Goal: Transaction & Acquisition: Download file/media

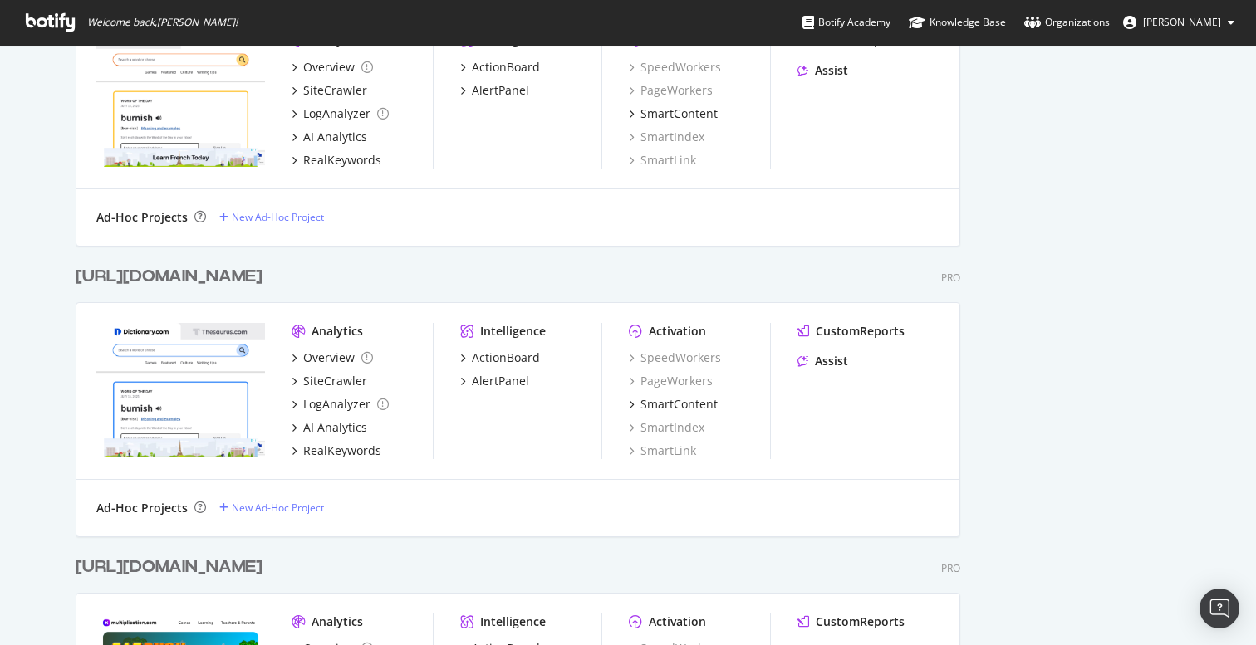
scroll to position [3472, 0]
click at [503, 355] on div "ActionBoard" at bounding box center [506, 356] width 68 height 17
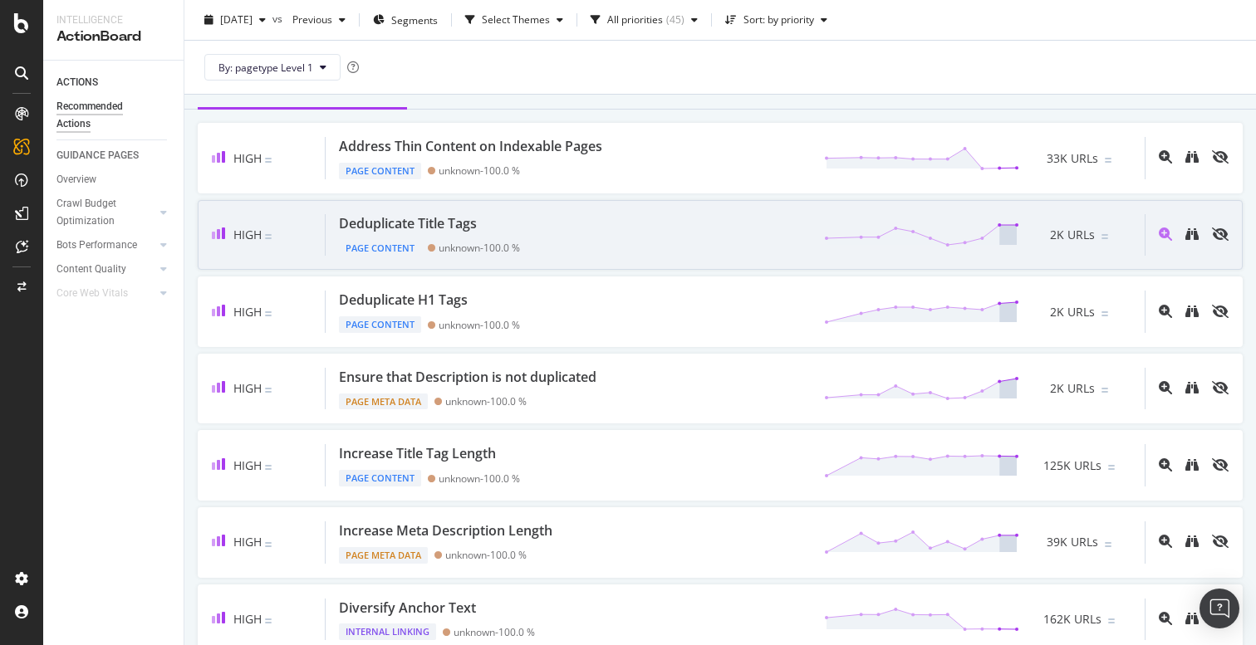
scroll to position [510, 0]
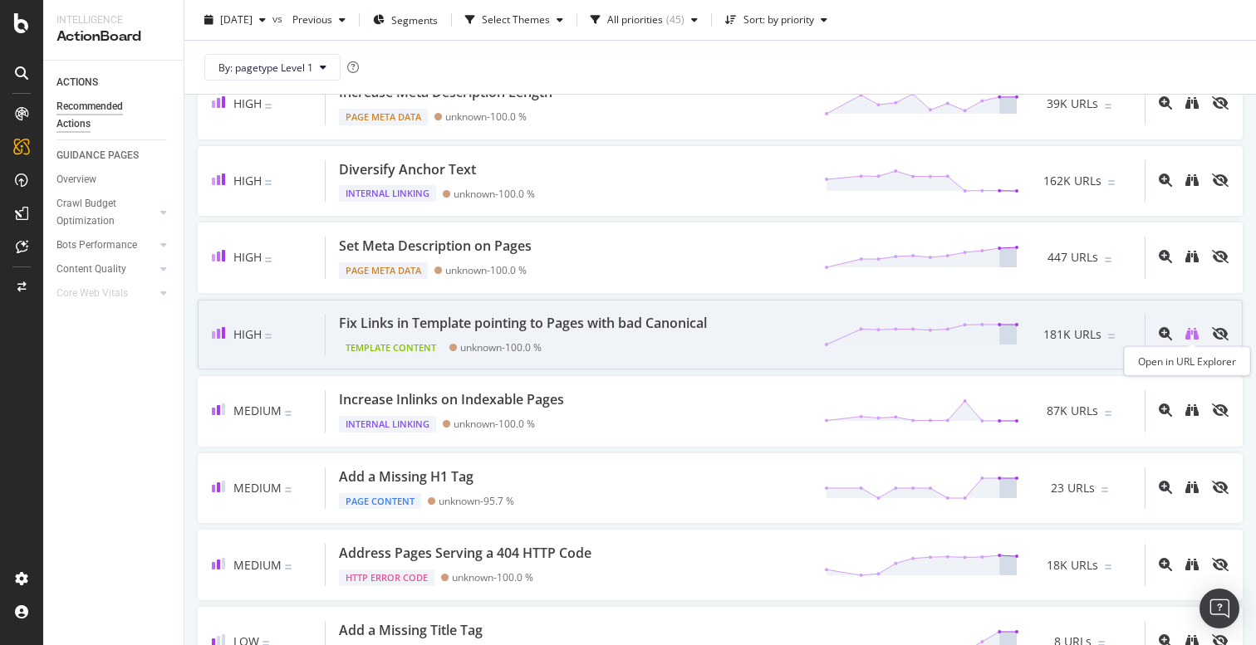
click at [1193, 336] on icon "binoculars" at bounding box center [1191, 333] width 13 height 13
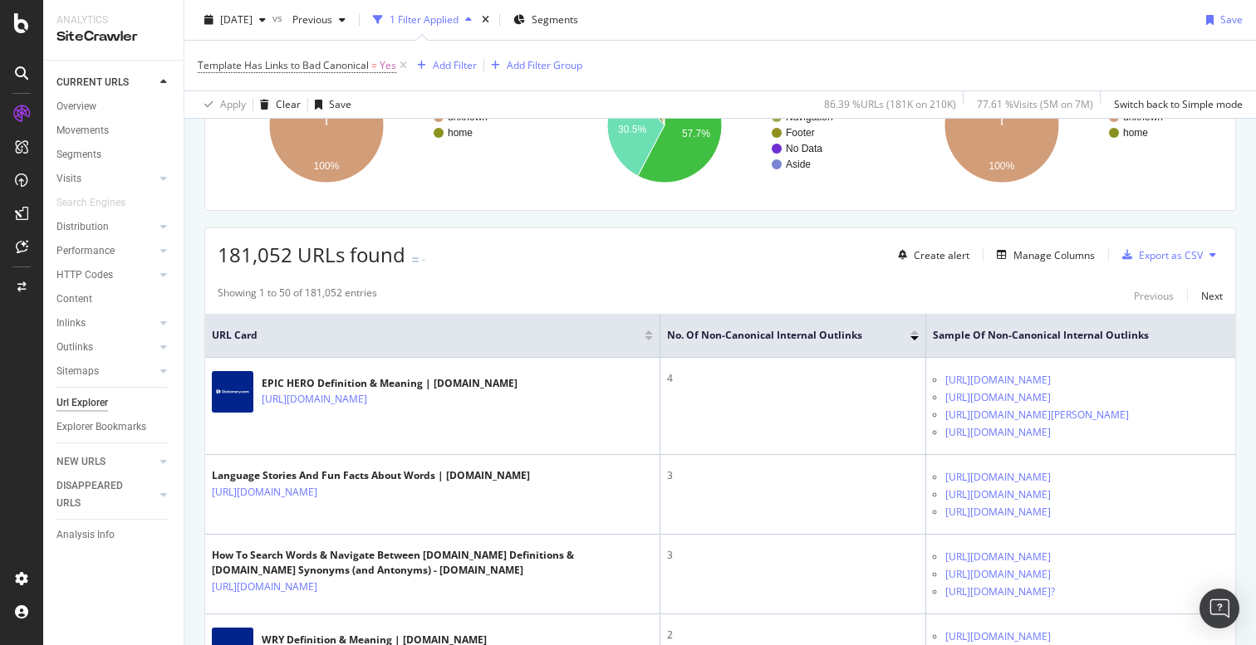
scroll to position [497, 0]
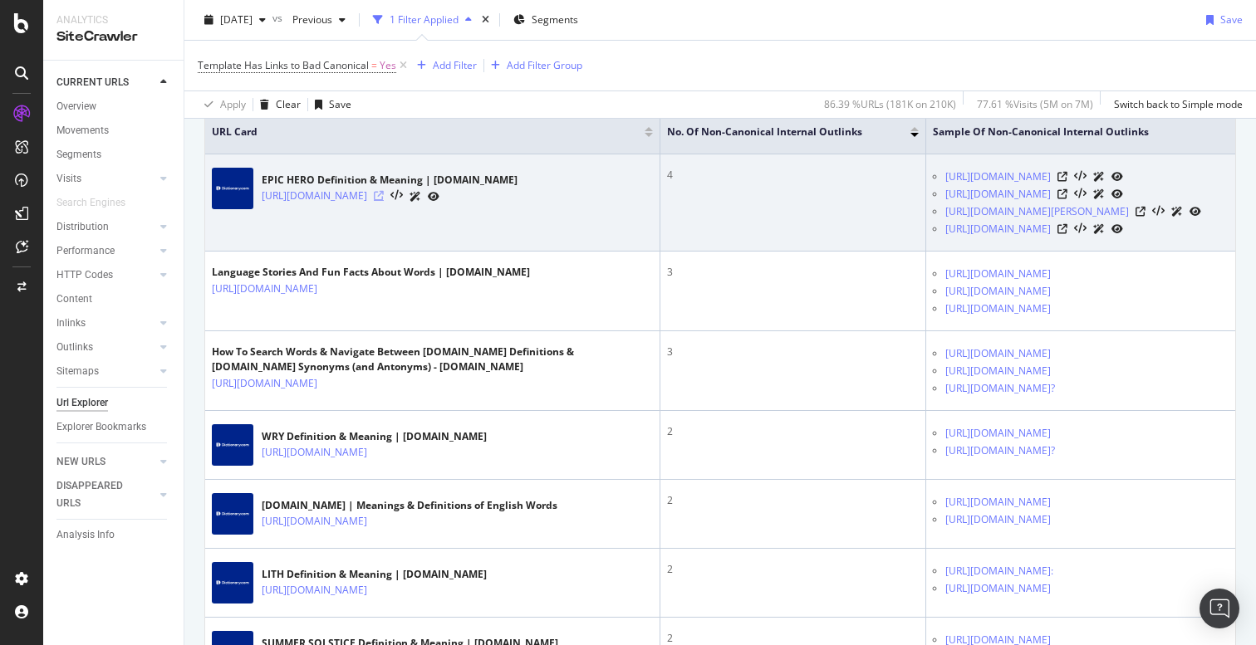
click at [384, 196] on icon at bounding box center [379, 196] width 10 height 10
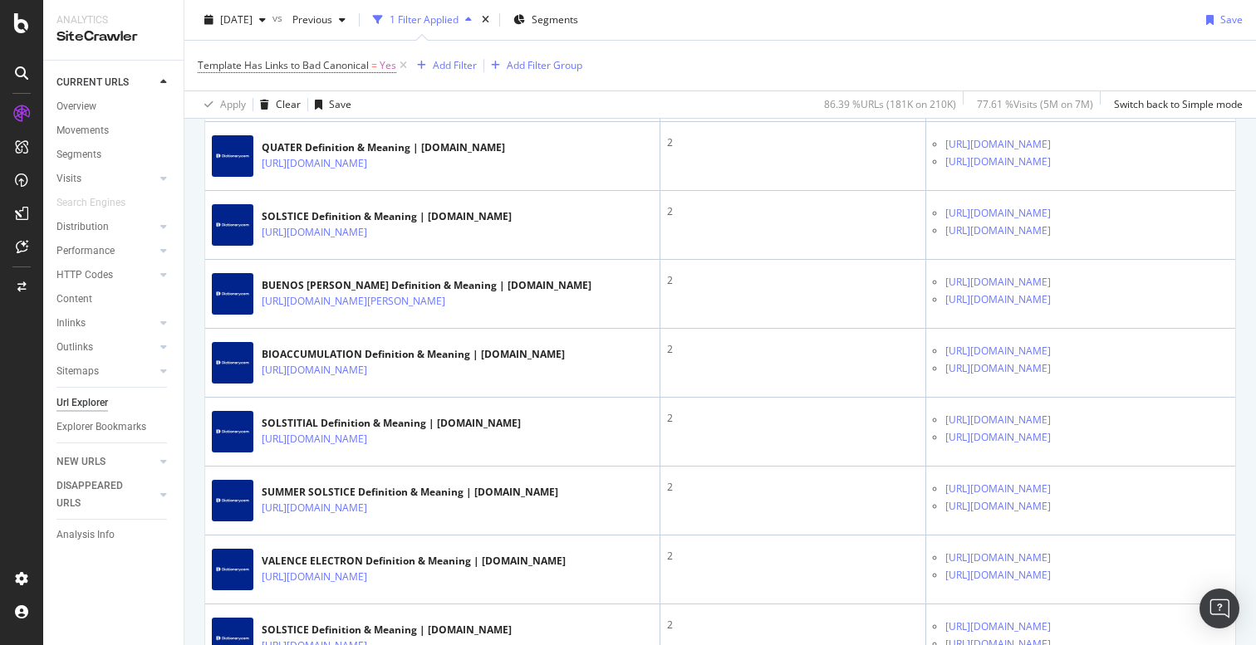
scroll to position [1066, 0]
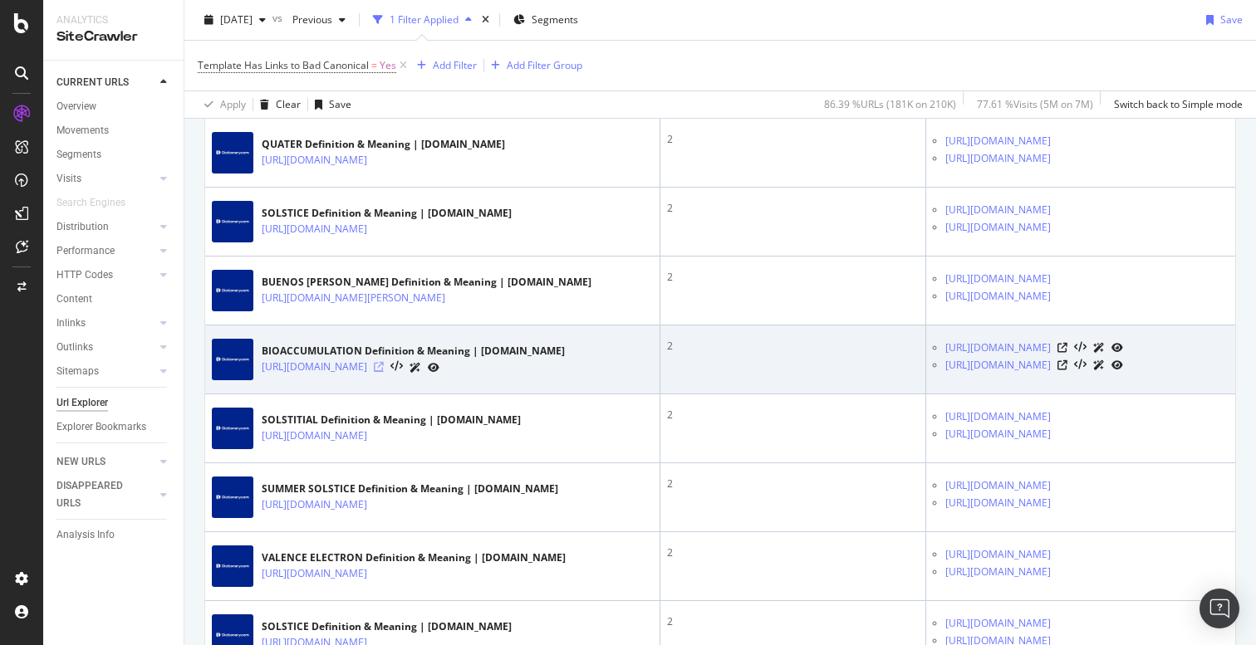
click at [384, 372] on icon at bounding box center [379, 367] width 10 height 10
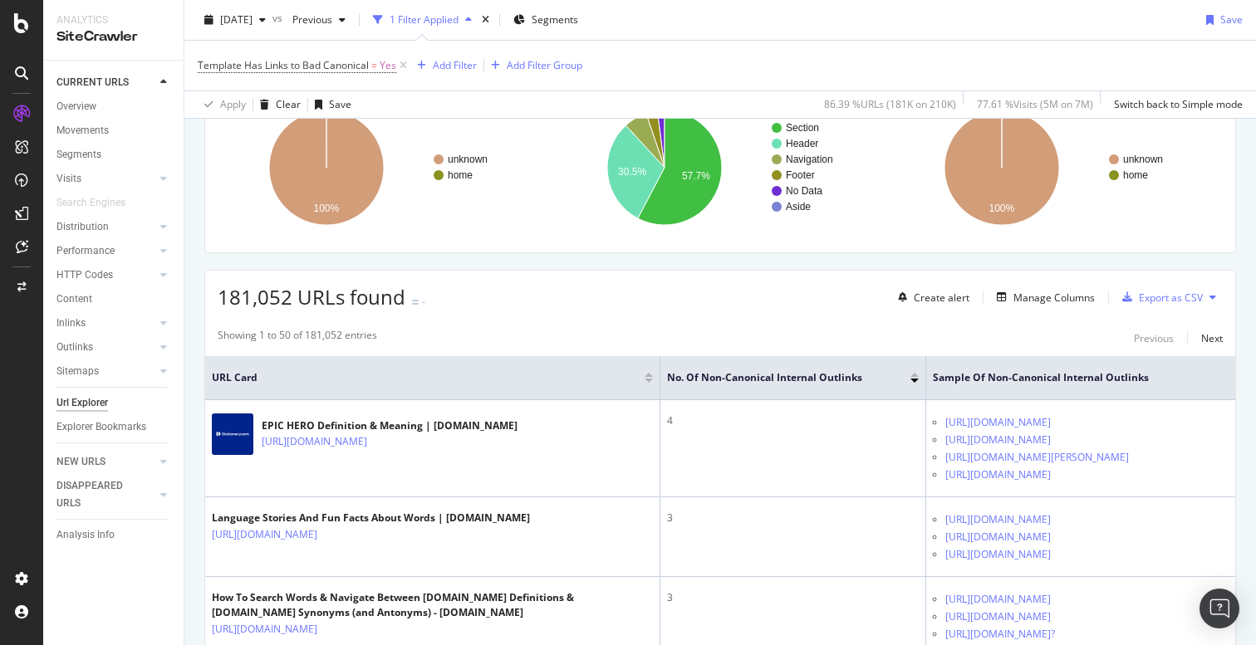
scroll to position [295, 0]
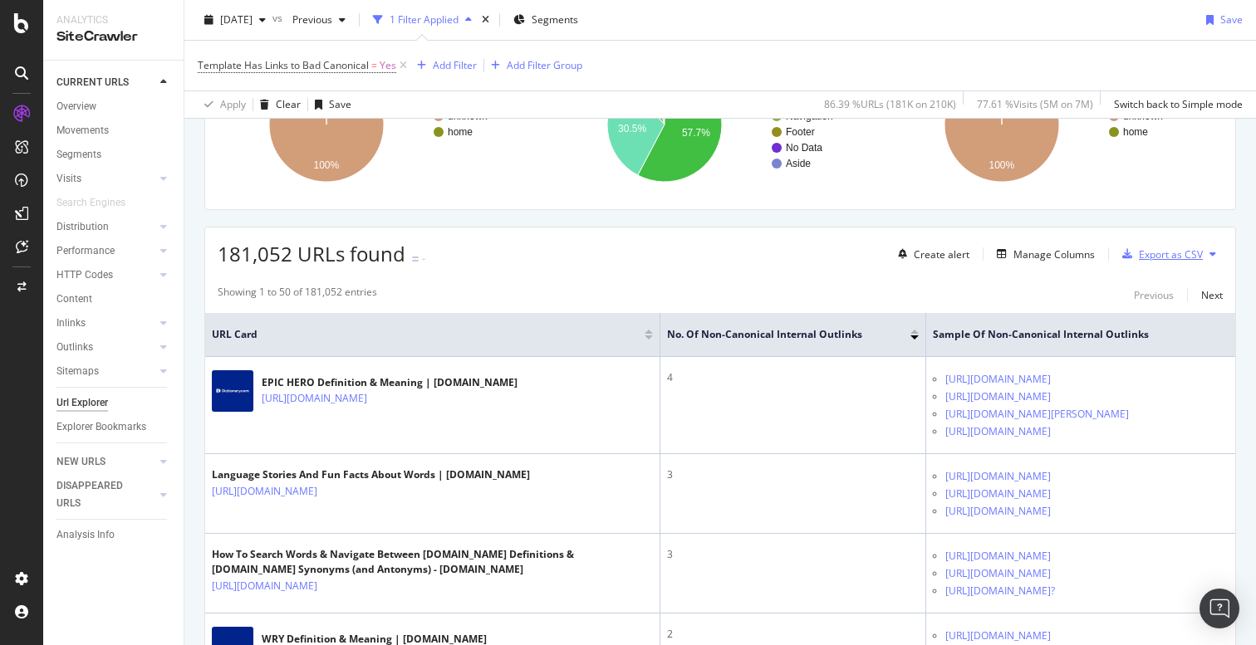
click at [1160, 252] on div "Export as CSV" at bounding box center [1171, 254] width 64 height 14
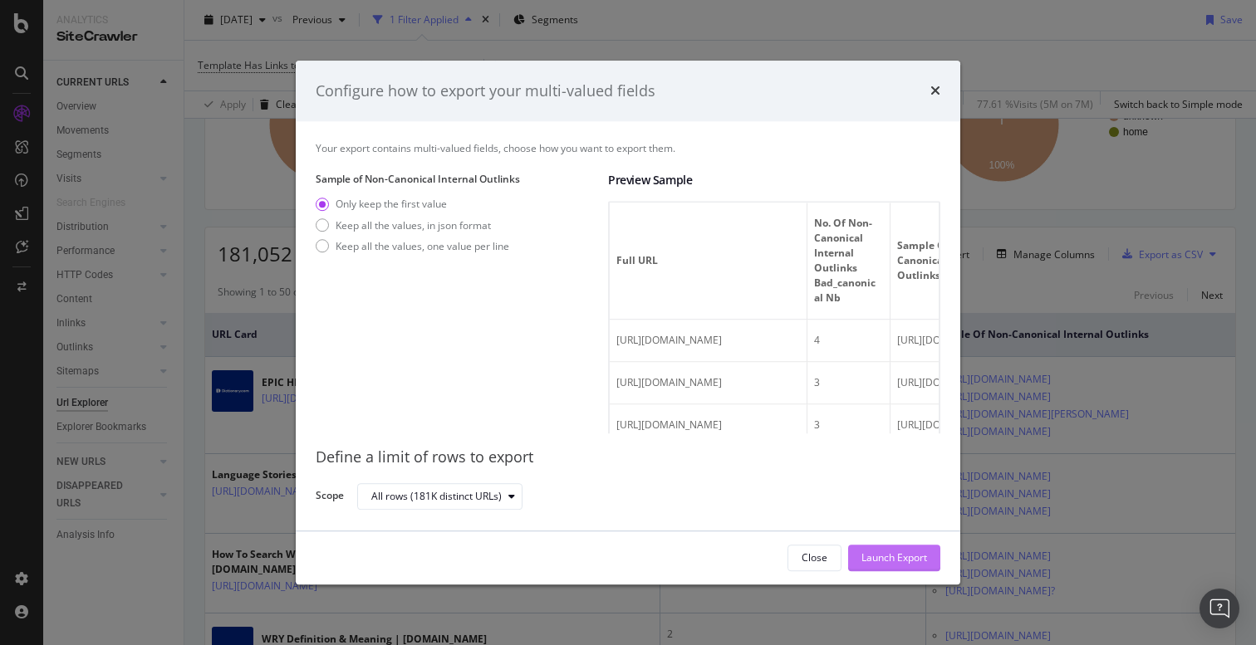
click at [875, 558] on div "Launch Export" at bounding box center [894, 558] width 66 height 14
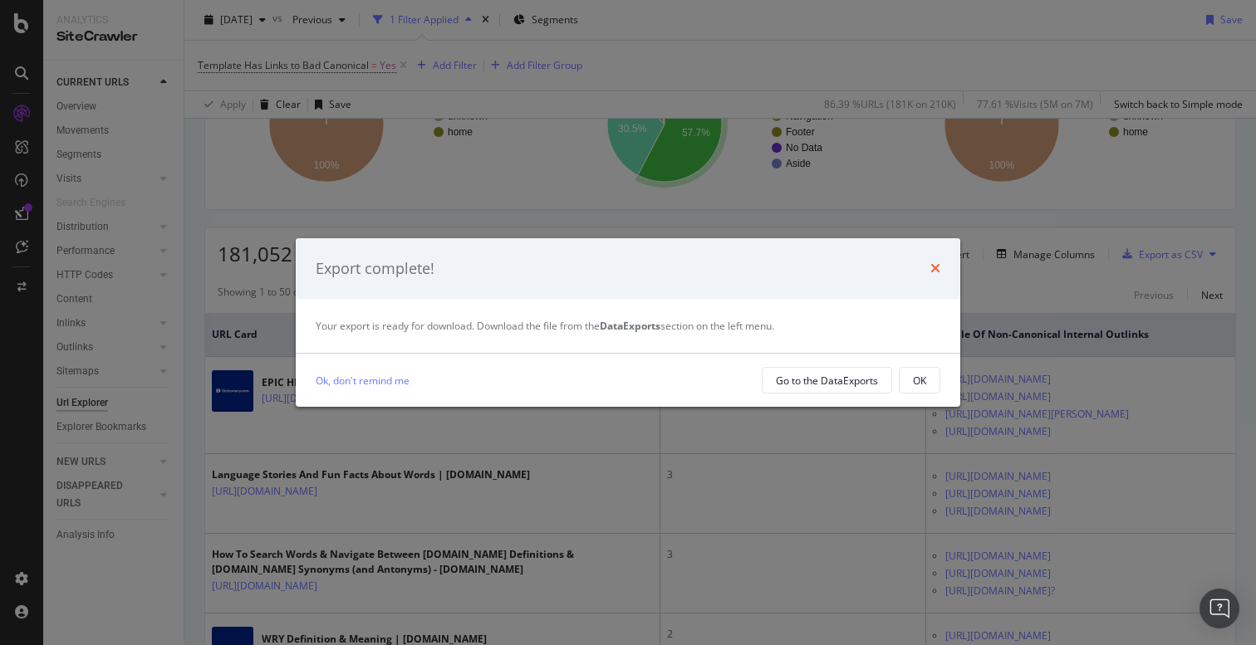
click at [930, 270] on icon "times" at bounding box center [935, 268] width 10 height 13
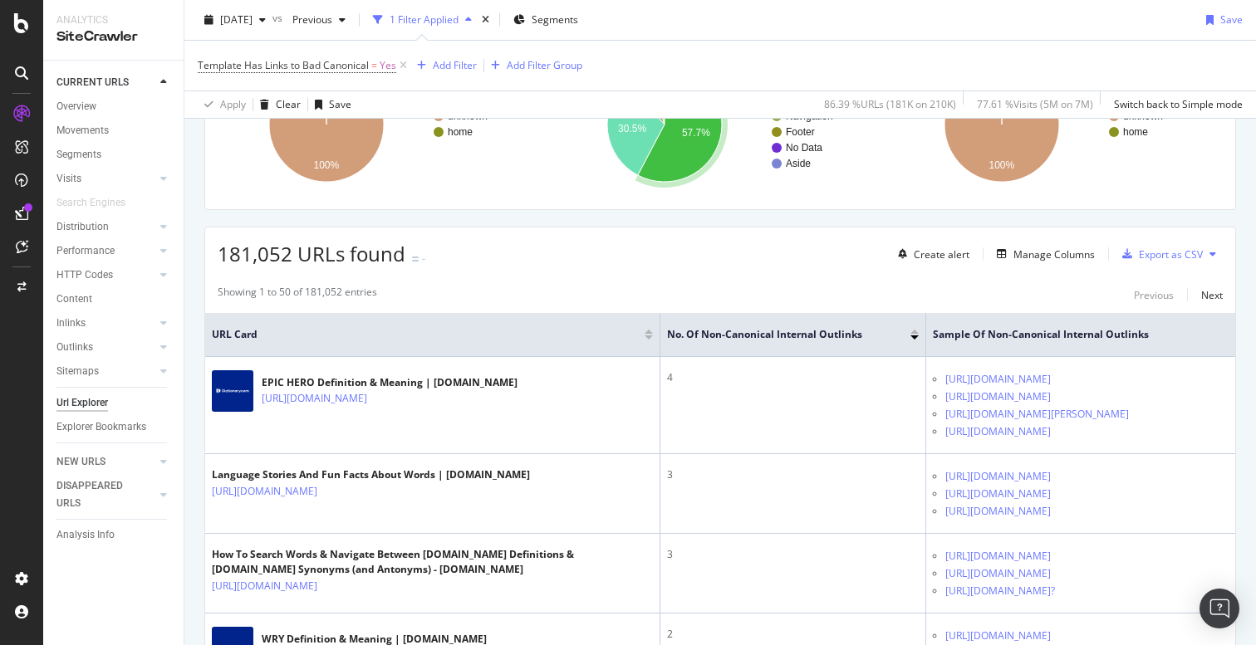
click at [1217, 252] on button at bounding box center [1213, 254] width 20 height 27
click at [1041, 256] on div "Manage Columns" at bounding box center [1053, 254] width 81 height 14
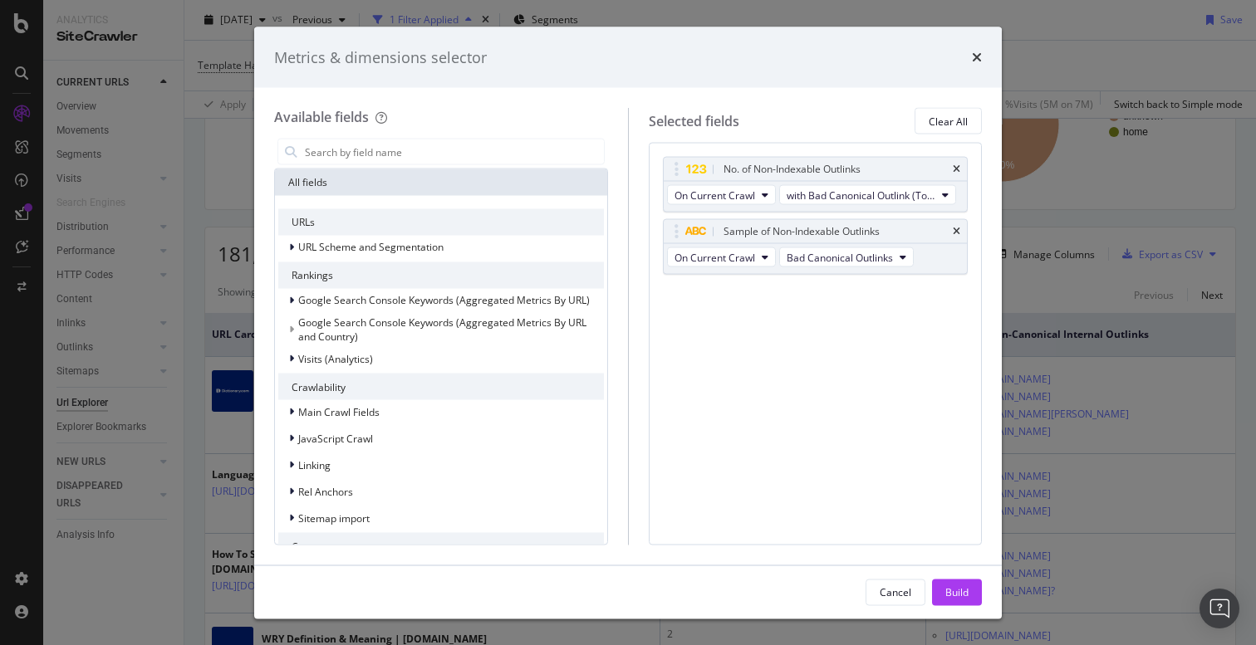
drag, startPoint x: 922, startPoint y: 46, endPoint x: 835, endPoint y: 56, distance: 87.9
click at [832, 56] on div "Metrics & dimensions selector" at bounding box center [628, 58] width 708 height 22
click at [973, 60] on icon "times" at bounding box center [977, 57] width 10 height 13
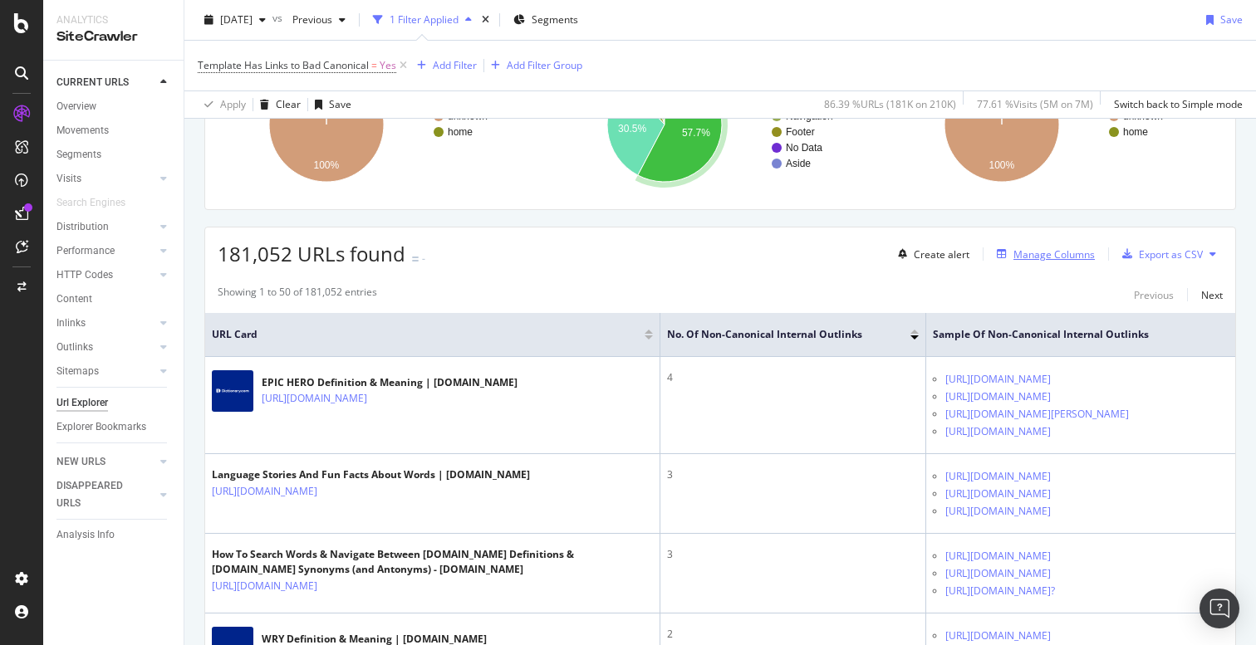
click at [1038, 252] on div "Manage Columns" at bounding box center [1053, 254] width 81 height 14
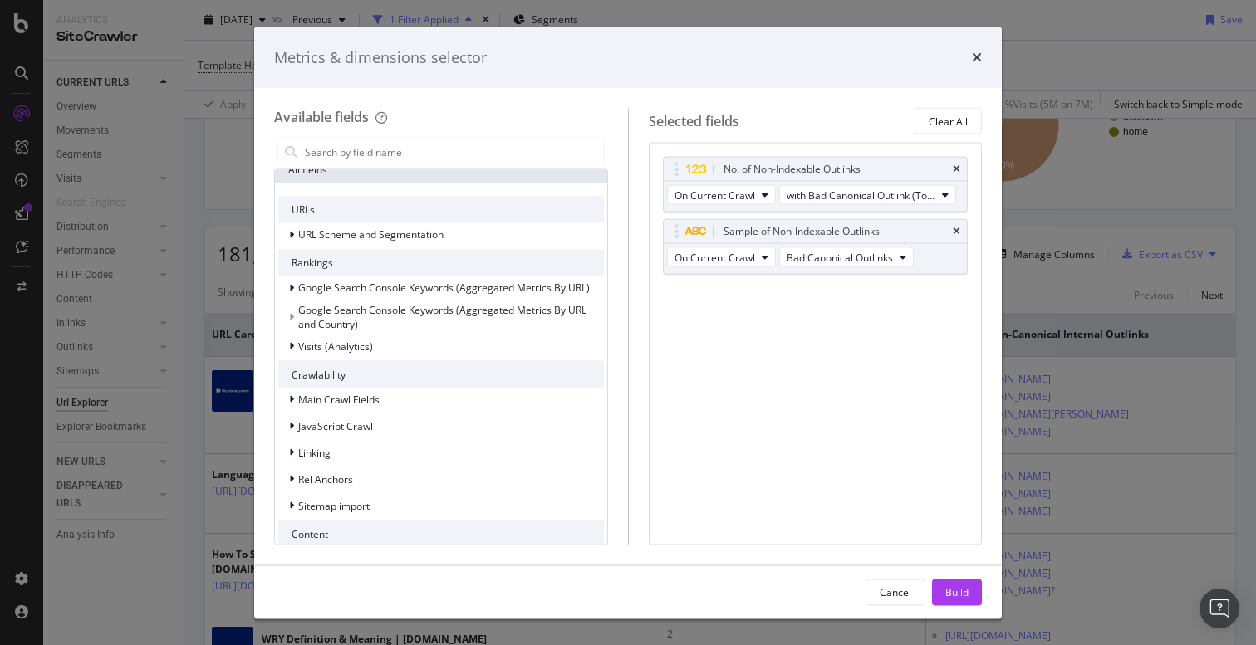
scroll to position [0, 0]
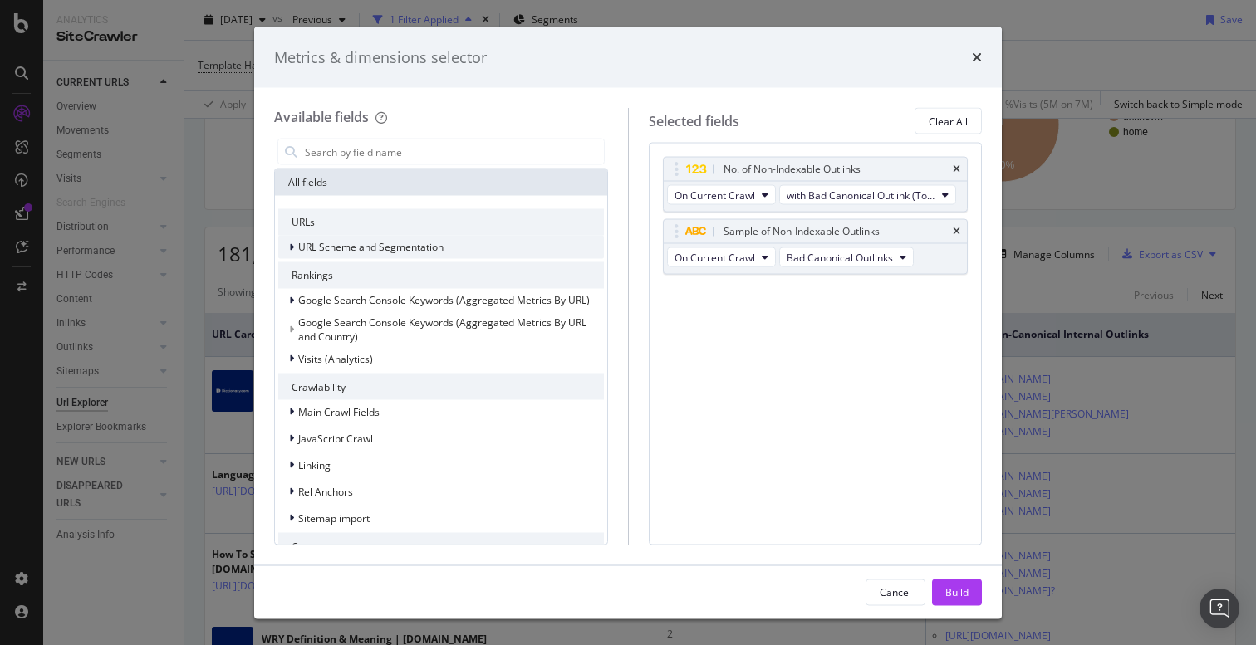
click at [292, 247] on icon "modal" at bounding box center [291, 248] width 5 height 10
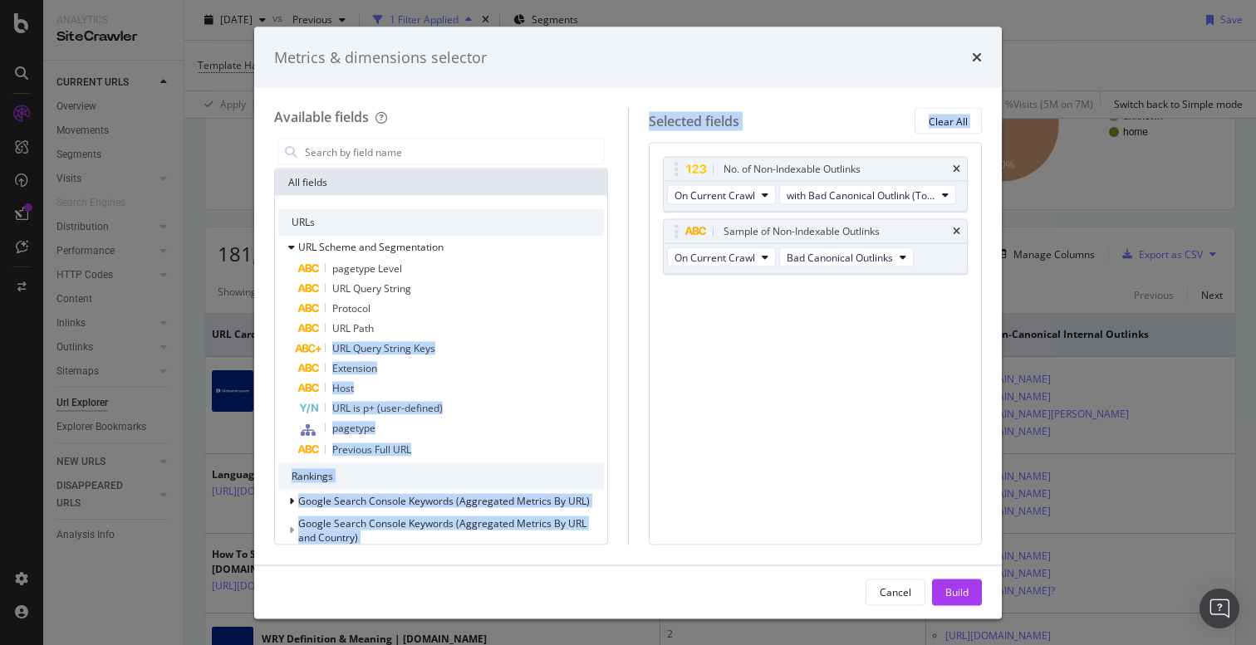
drag, startPoint x: 374, startPoint y: 326, endPoint x: 862, endPoint y: 286, distance: 490.0
click at [862, 286] on div "Available fields All fields URLs URL Scheme and Segmentation pagetype Level URL…" at bounding box center [628, 326] width 708 height 437
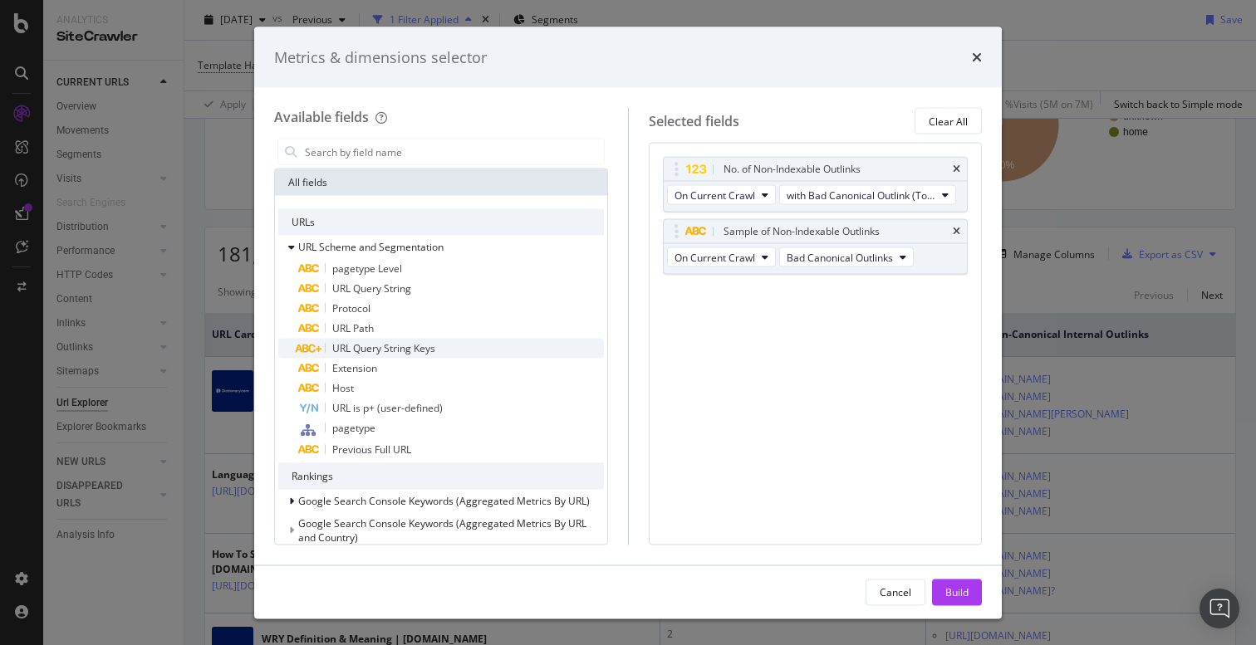
click at [456, 347] on div "URL Query String Keys" at bounding box center [451, 349] width 306 height 20
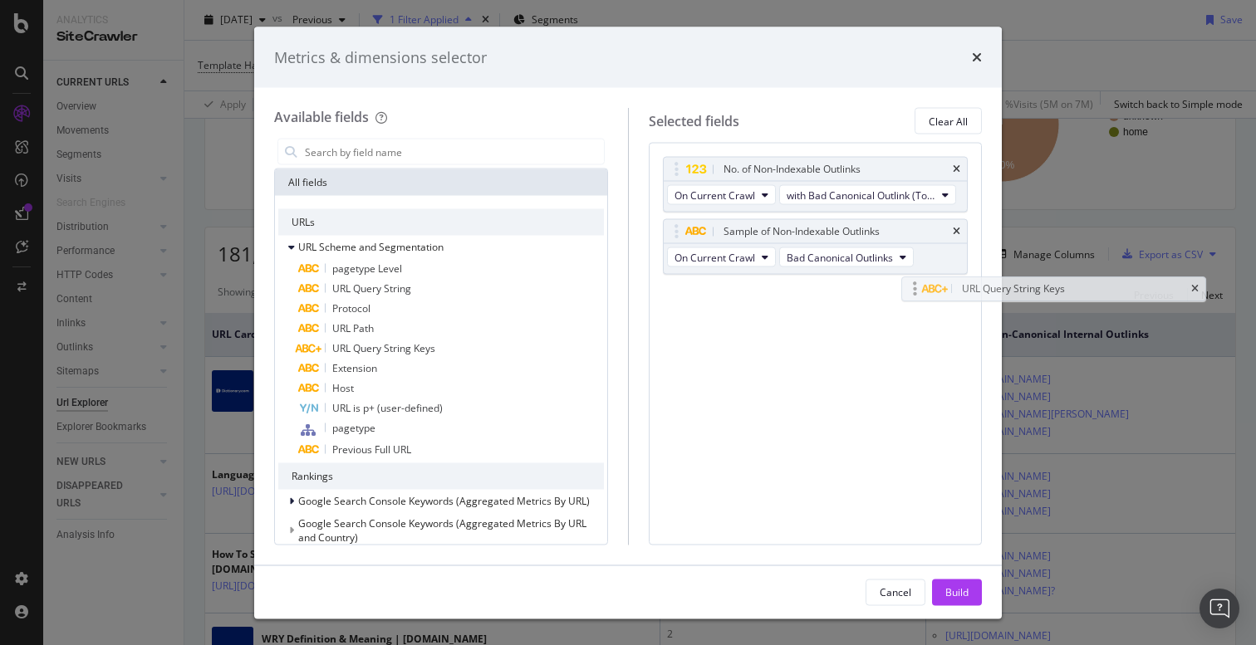
drag, startPoint x: 676, startPoint y: 290, endPoint x: 826, endPoint y: 310, distance: 151.6
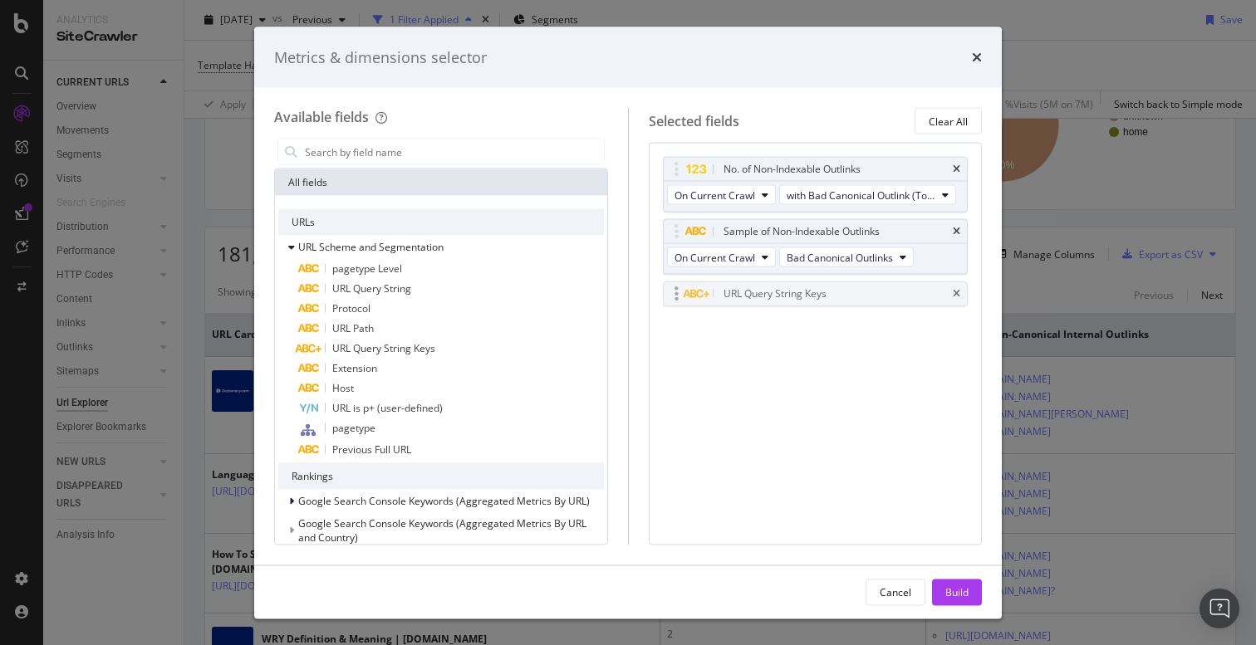
click at [826, 310] on body "Analytics SiteCrawler CURRENT URLS Overview Movements Segments Visits Analysis …" at bounding box center [628, 322] width 1256 height 645
drag, startPoint x: 956, startPoint y: 295, endPoint x: 948, endPoint y: 296, distance: 8.5
click at [892, 301] on body "Analytics SiteCrawler CURRENT URLS Overview Movements Segments Visits Analysis …" at bounding box center [628, 322] width 1256 height 645
click at [822, 295] on div "URL Query String Keys" at bounding box center [774, 294] width 103 height 17
click at [710, 291] on div "modal" at bounding box center [703, 294] width 34 height 17
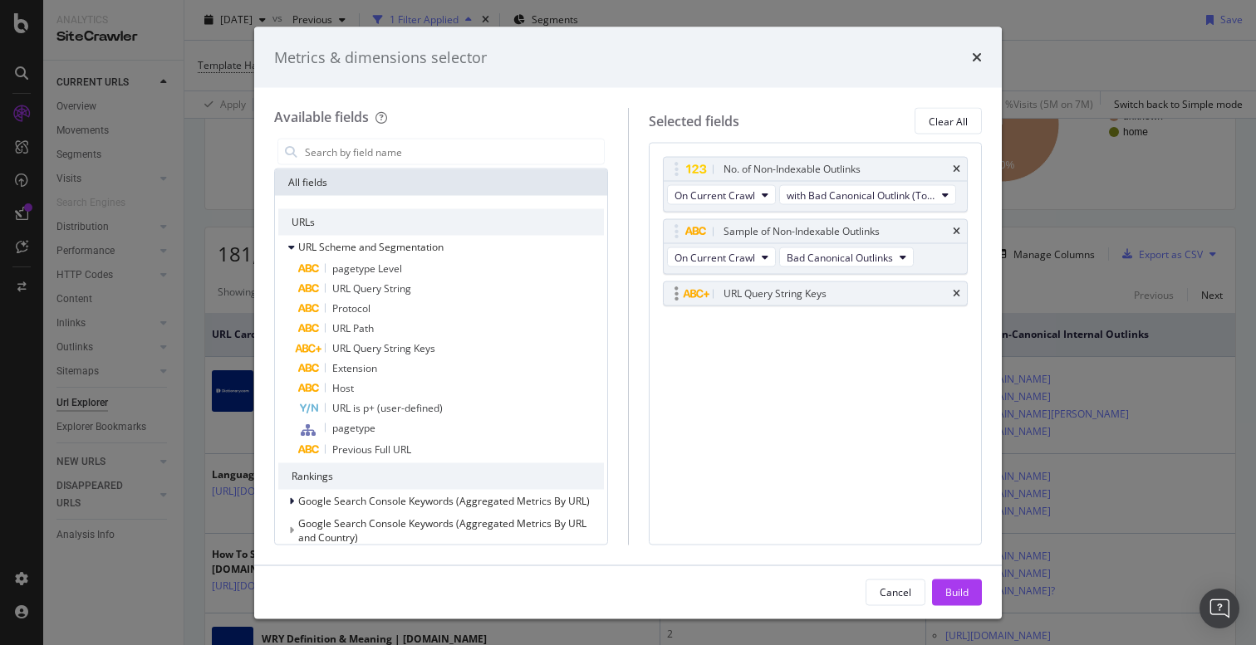
click at [685, 291] on icon "modal" at bounding box center [696, 294] width 27 height 10
click at [675, 291] on icon "modal" at bounding box center [676, 294] width 4 height 17
click at [758, 295] on div "URL Query String Keys" at bounding box center [774, 294] width 103 height 17
click at [958, 292] on icon "times" at bounding box center [956, 294] width 7 height 10
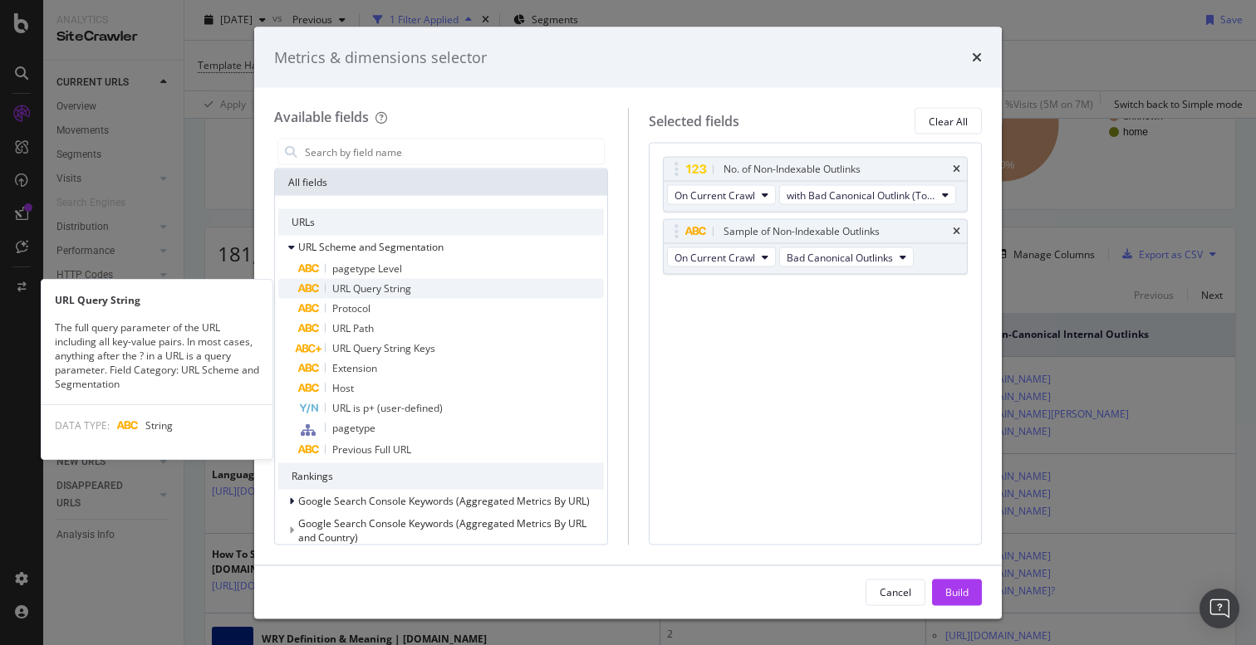
click at [394, 287] on span "URL Query String" at bounding box center [371, 289] width 79 height 14
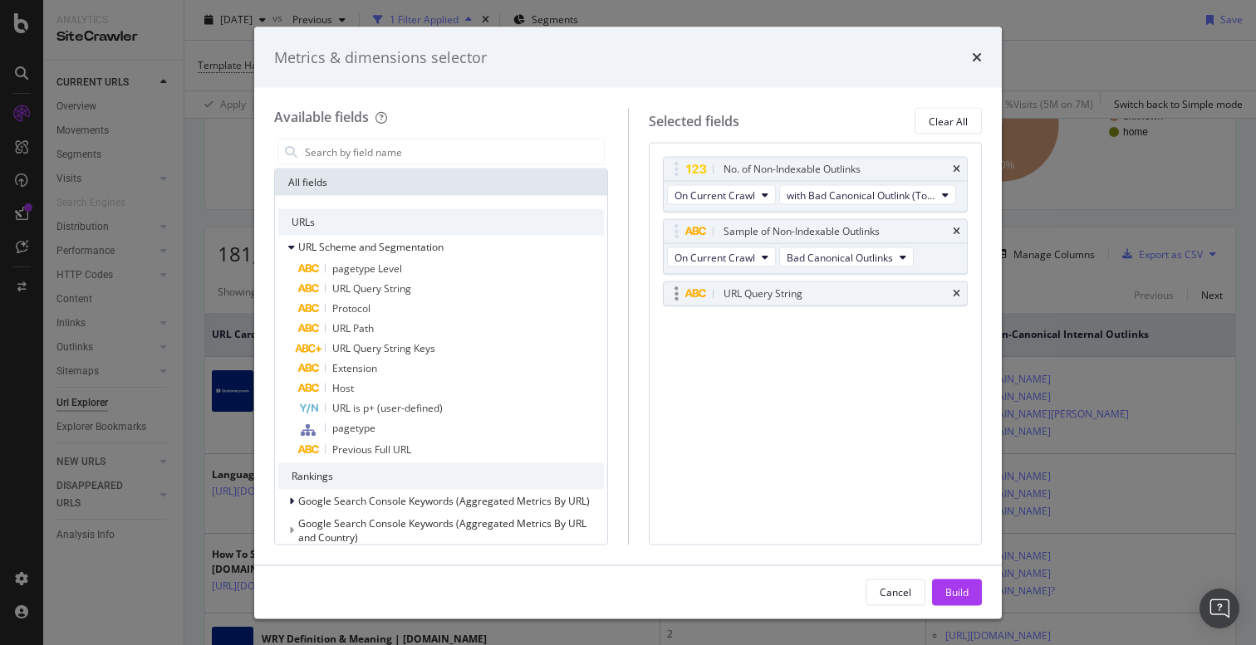
click at [814, 288] on div "URL Query String" at bounding box center [835, 294] width 230 height 17
click at [757, 296] on div "URL Query String" at bounding box center [762, 294] width 79 height 17
click at [675, 293] on icon "modal" at bounding box center [676, 294] width 4 height 17
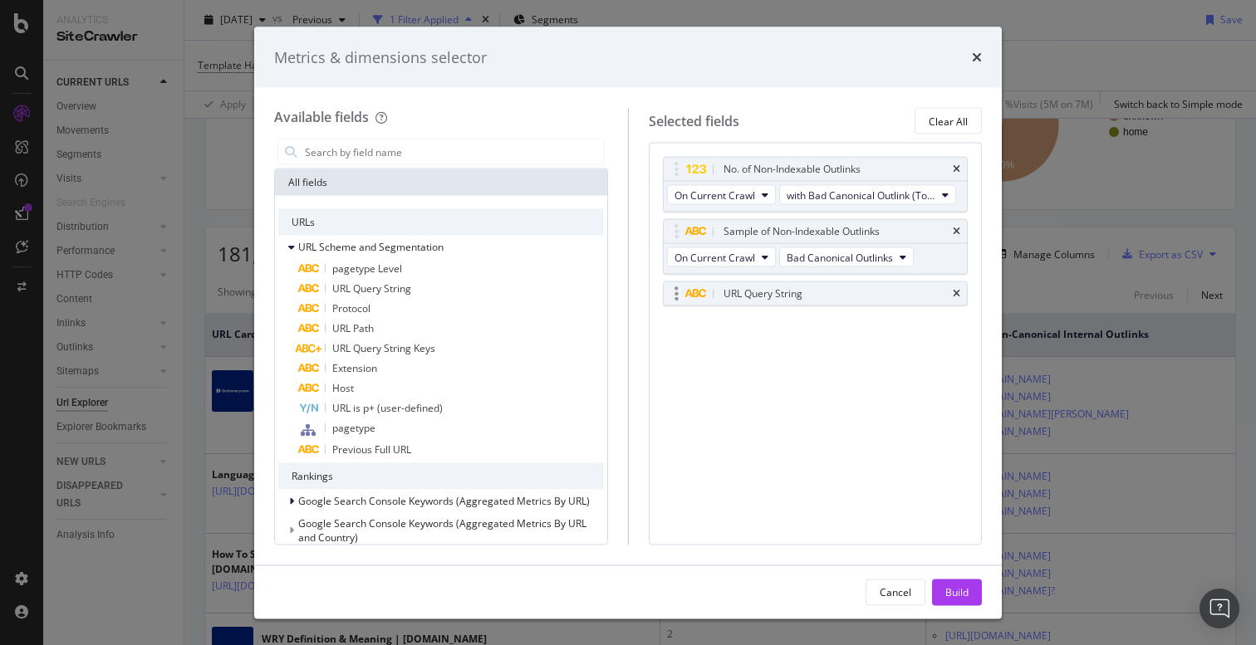
click at [960, 292] on div "URL Query String" at bounding box center [816, 293] width 304 height 23
click at [957, 291] on icon "times" at bounding box center [956, 294] width 7 height 10
click at [978, 52] on icon "times" at bounding box center [977, 57] width 10 height 13
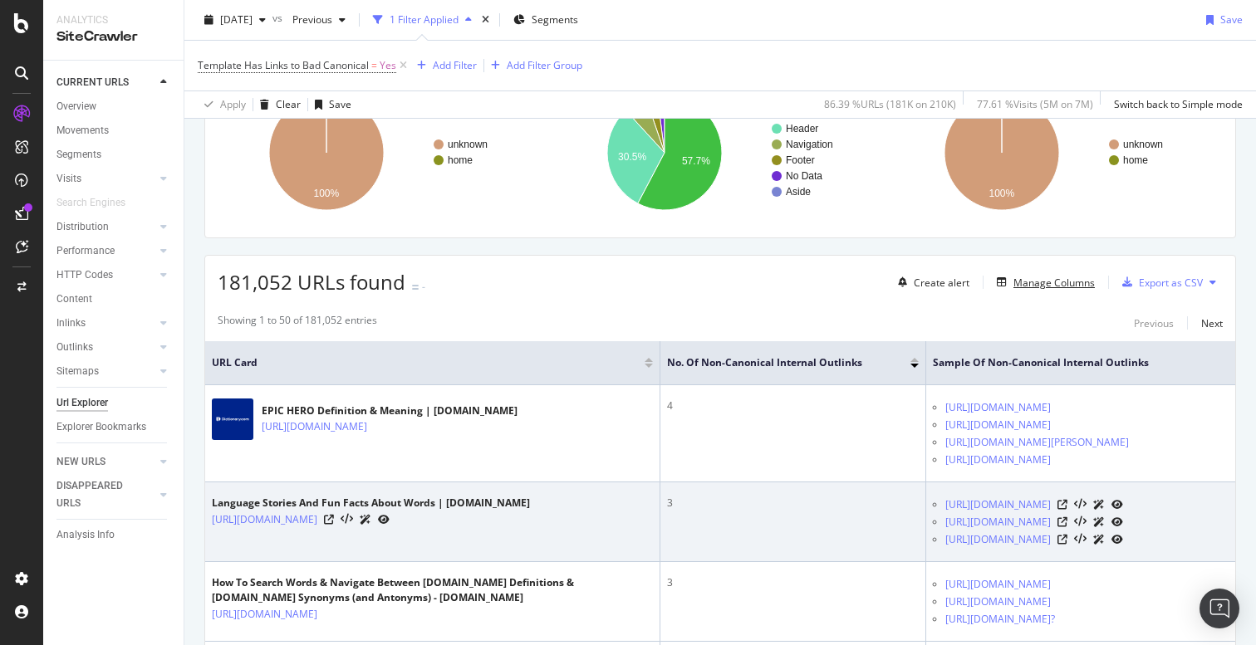
scroll to position [258, 0]
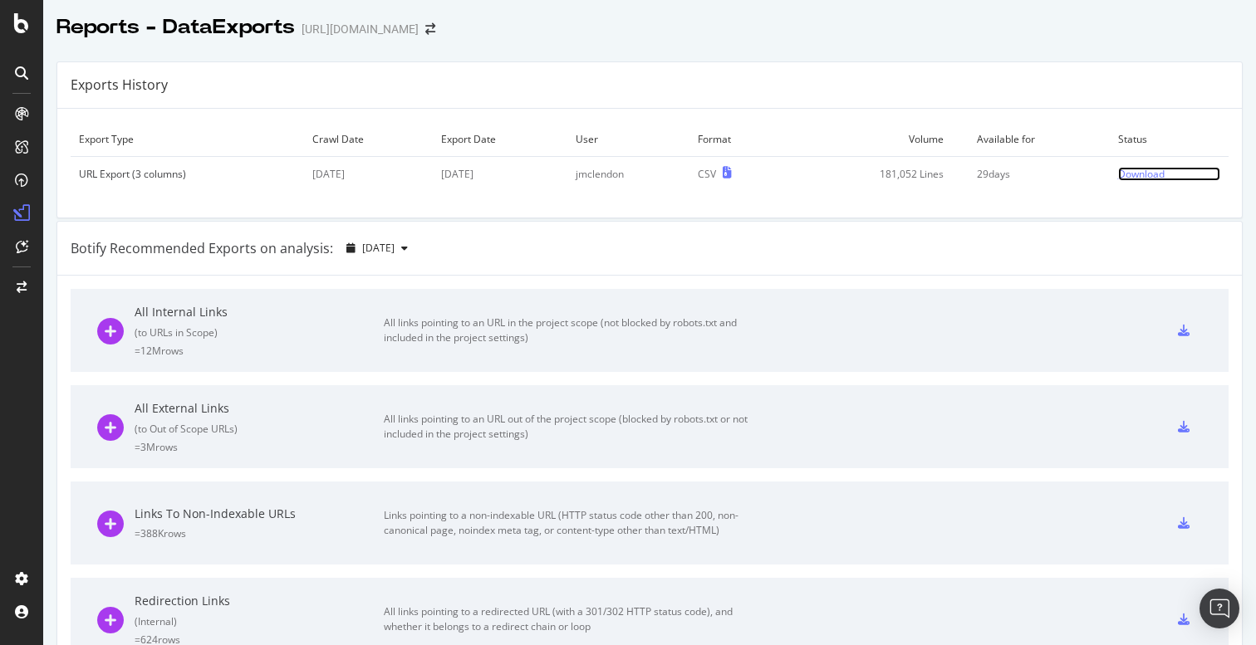
click at [1139, 178] on div "Download" at bounding box center [1141, 174] width 47 height 14
